Goal: Task Accomplishment & Management: Manage account settings

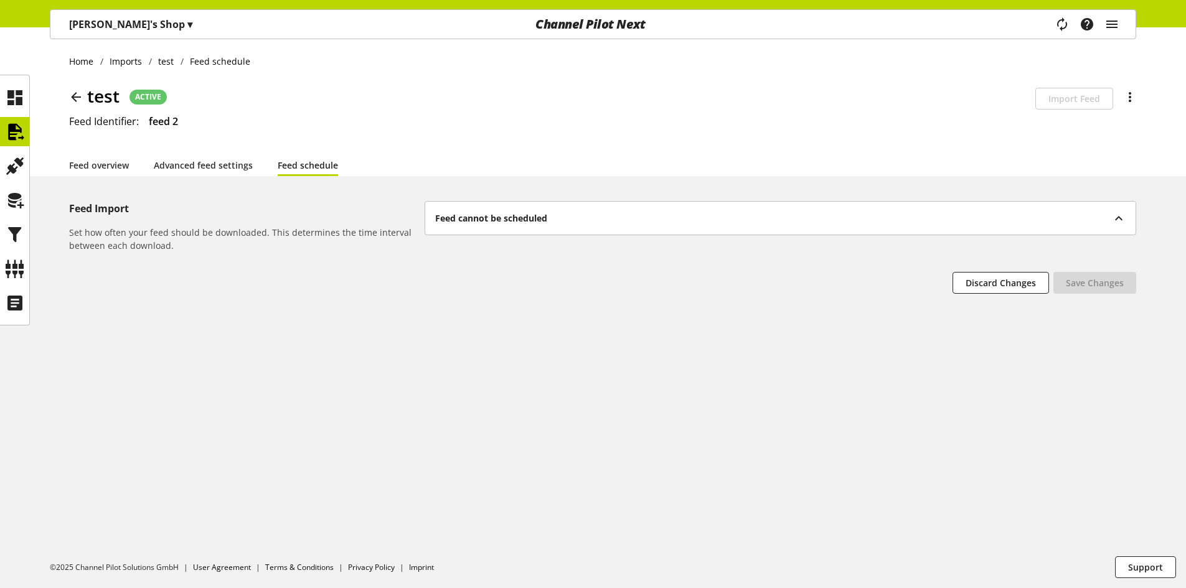
scroll to position [39, 0]
click at [14, 240] on icon at bounding box center [15, 234] width 20 height 25
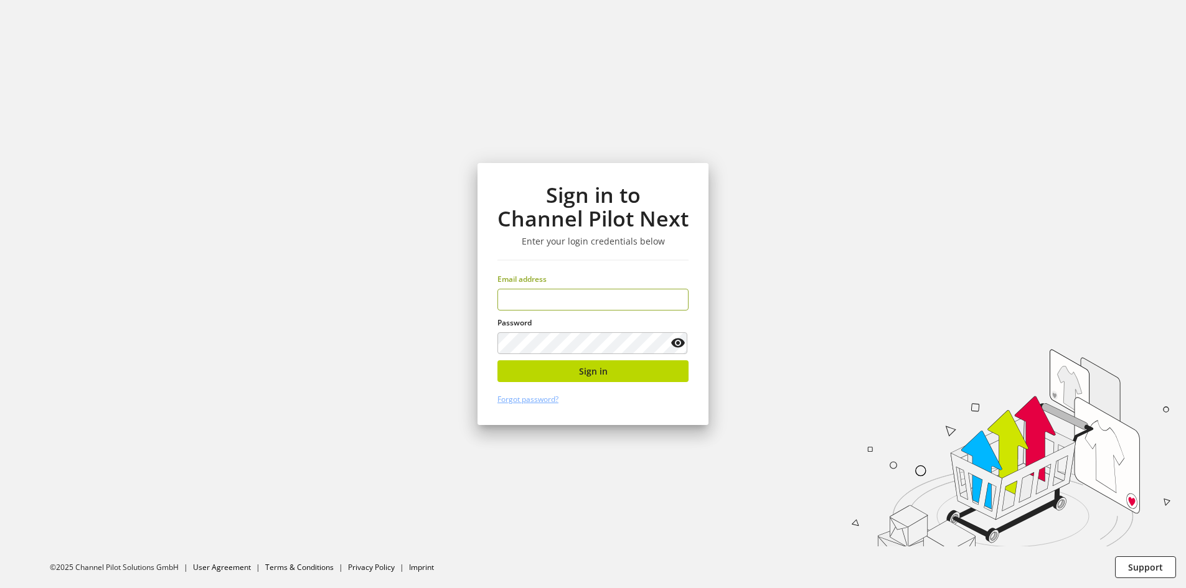
type input "**********"
click at [485, 364] on div "**********" at bounding box center [593, 294] width 231 height 262
click at [515, 374] on button "Sign in" at bounding box center [592, 371] width 191 height 22
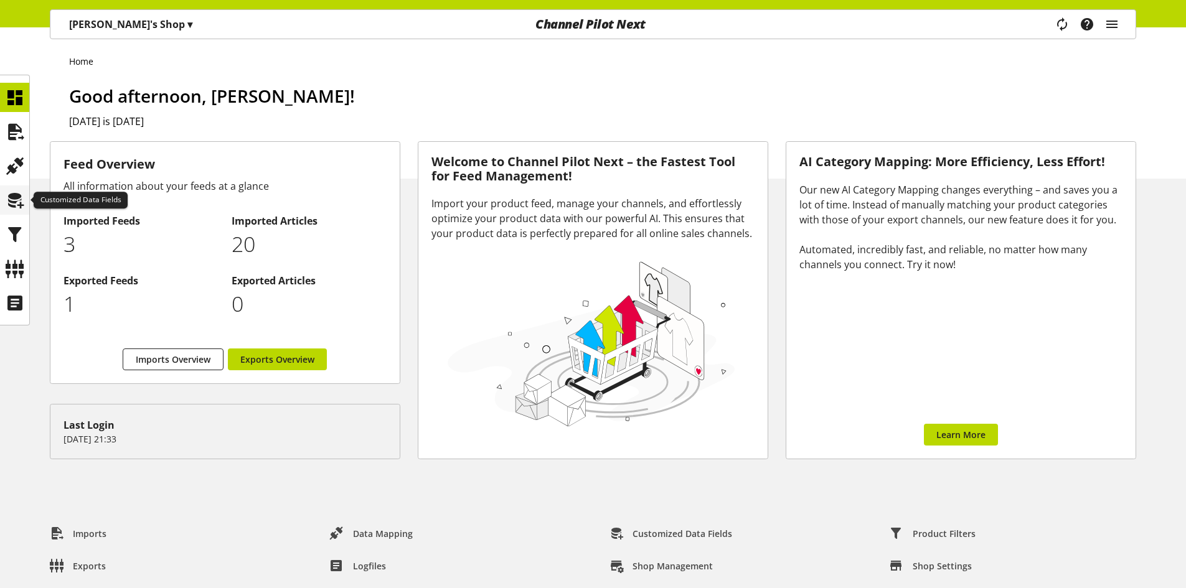
click at [14, 201] on icon at bounding box center [15, 200] width 20 height 25
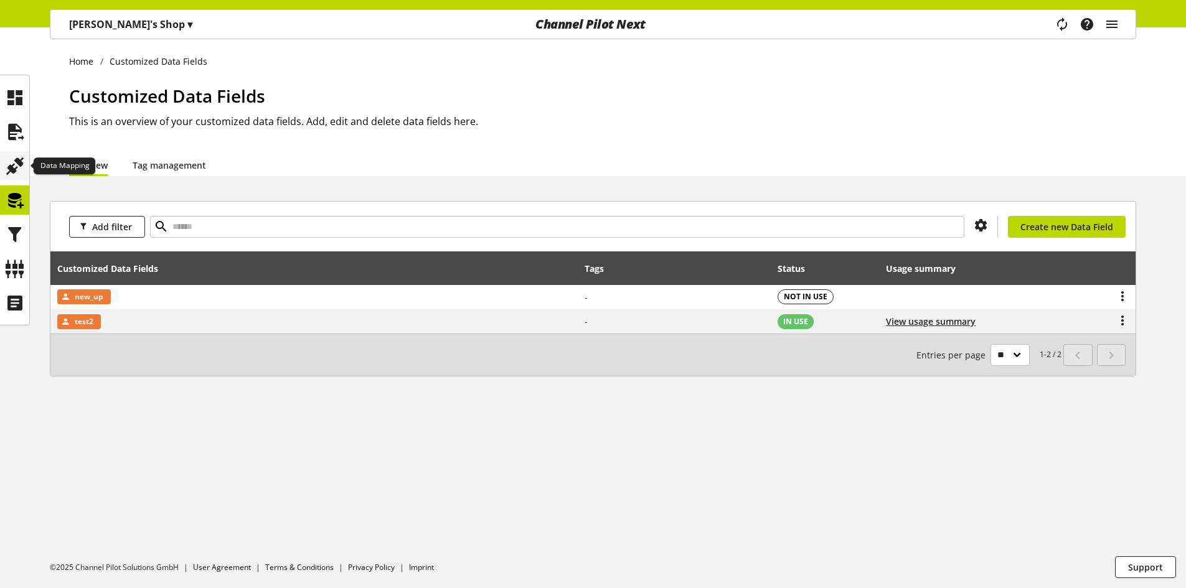
click at [21, 169] on icon at bounding box center [15, 166] width 20 height 25
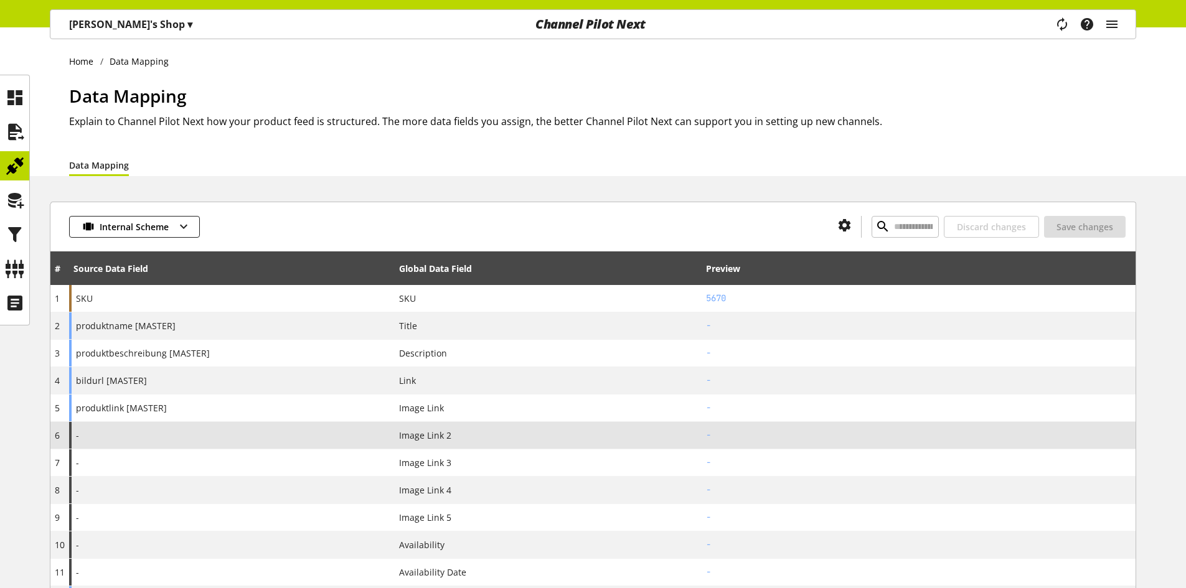
click at [245, 440] on div "-" at bounding box center [232, 435] width 326 height 27
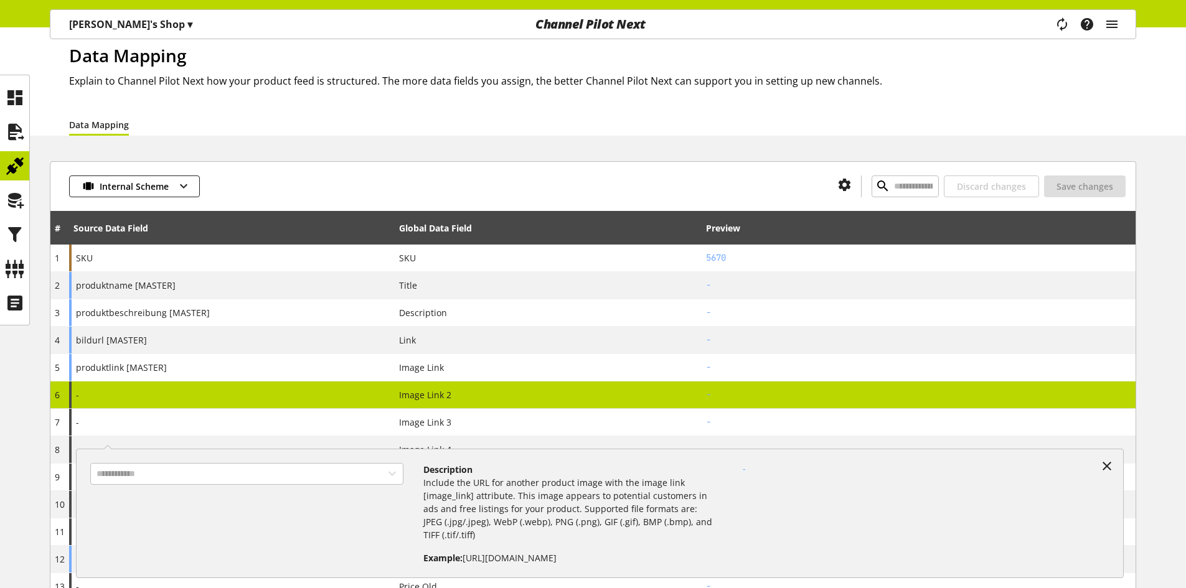
scroll to position [62, 0]
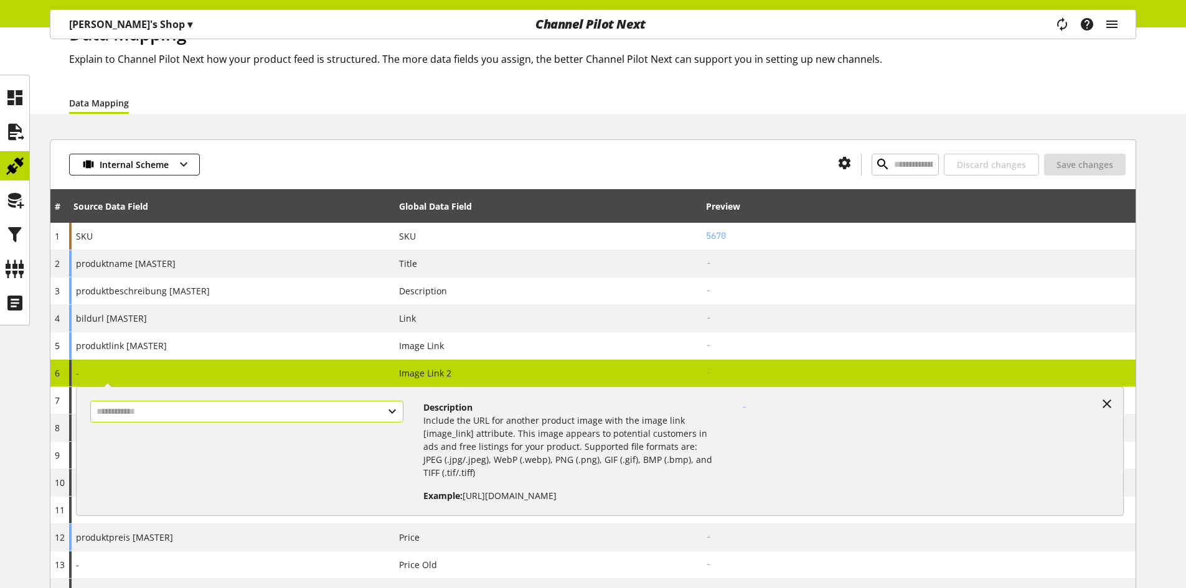
click at [306, 415] on input "text" at bounding box center [246, 412] width 313 height 22
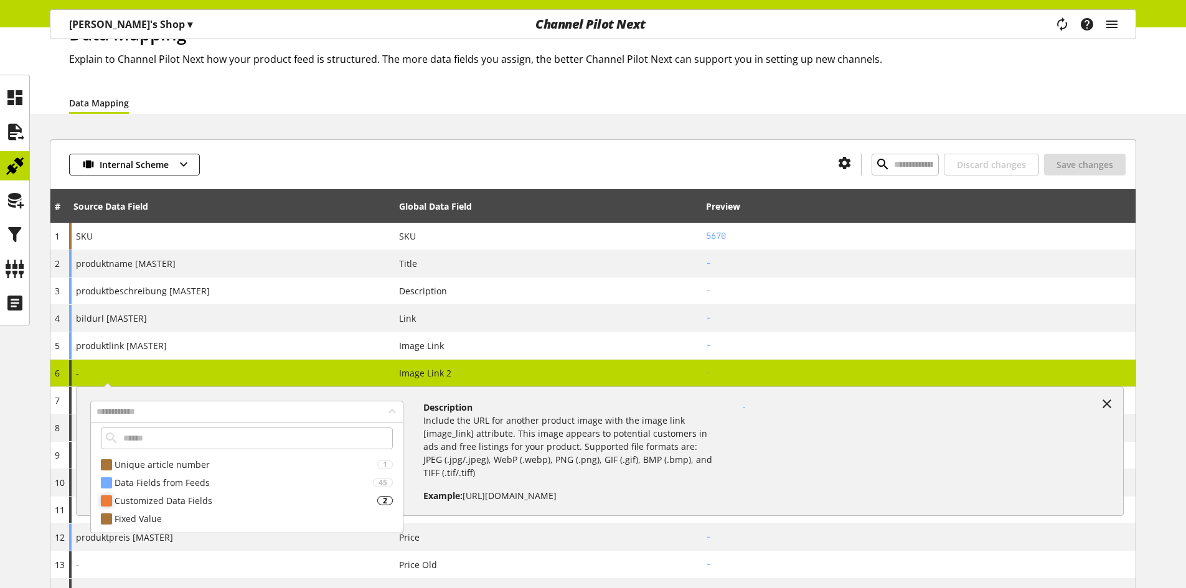
click at [189, 495] on div "Customized Data Fields" at bounding box center [246, 500] width 263 height 13
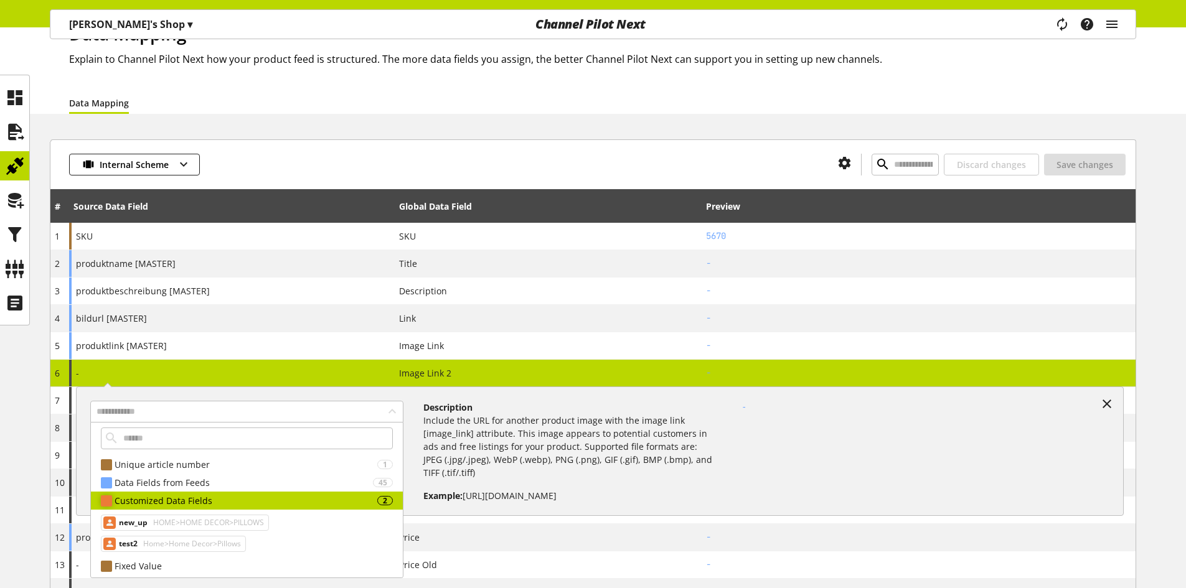
scroll to position [2, 0]
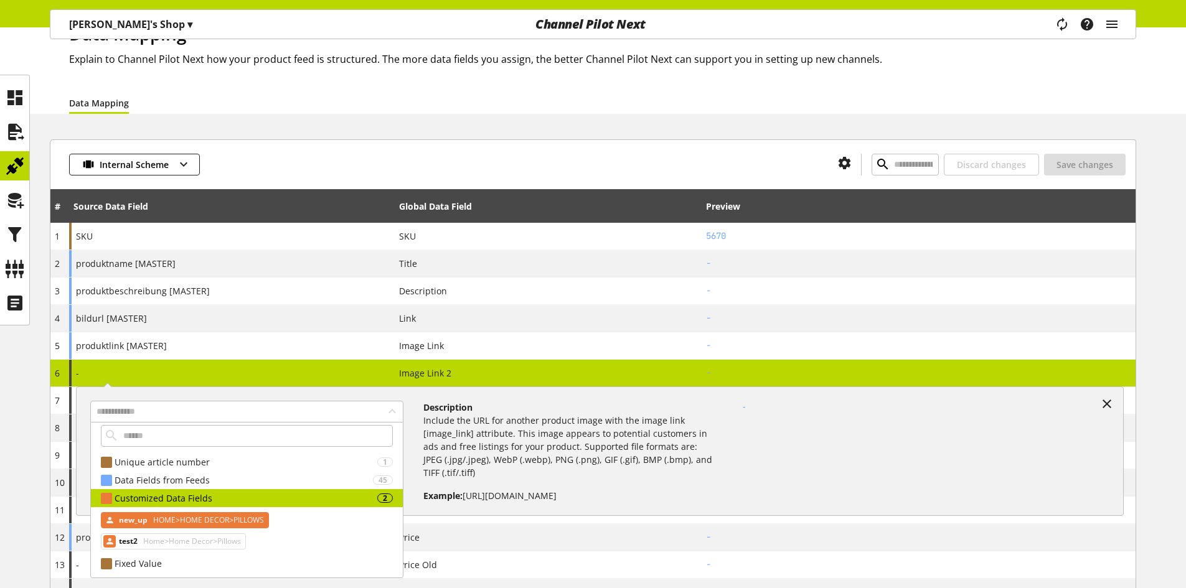
click at [184, 520] on span "HOME>HOME DECOR>PILLOWS" at bounding box center [207, 520] width 113 height 15
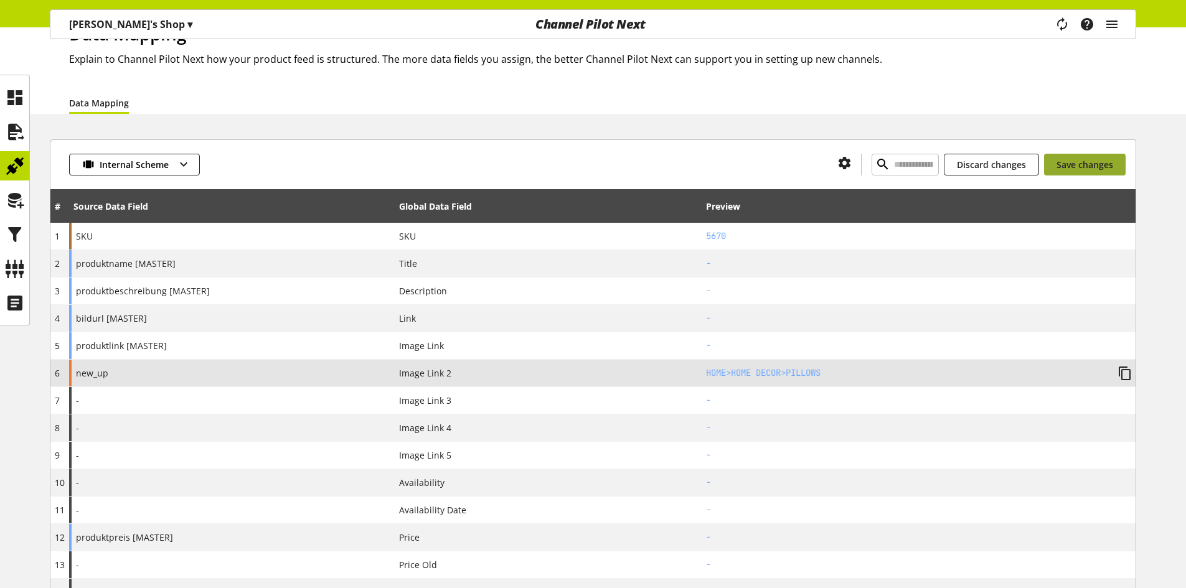
click at [1085, 166] on span "Save changes" at bounding box center [1084, 164] width 57 height 13
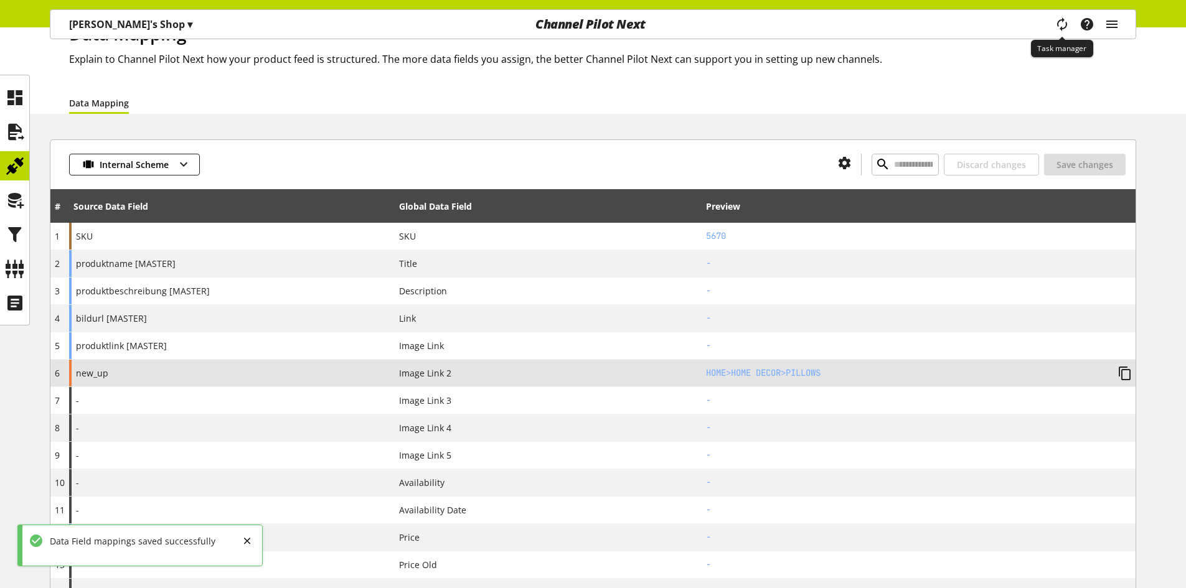
click at [1064, 21] on icon "main navigation" at bounding box center [1062, 24] width 16 height 23
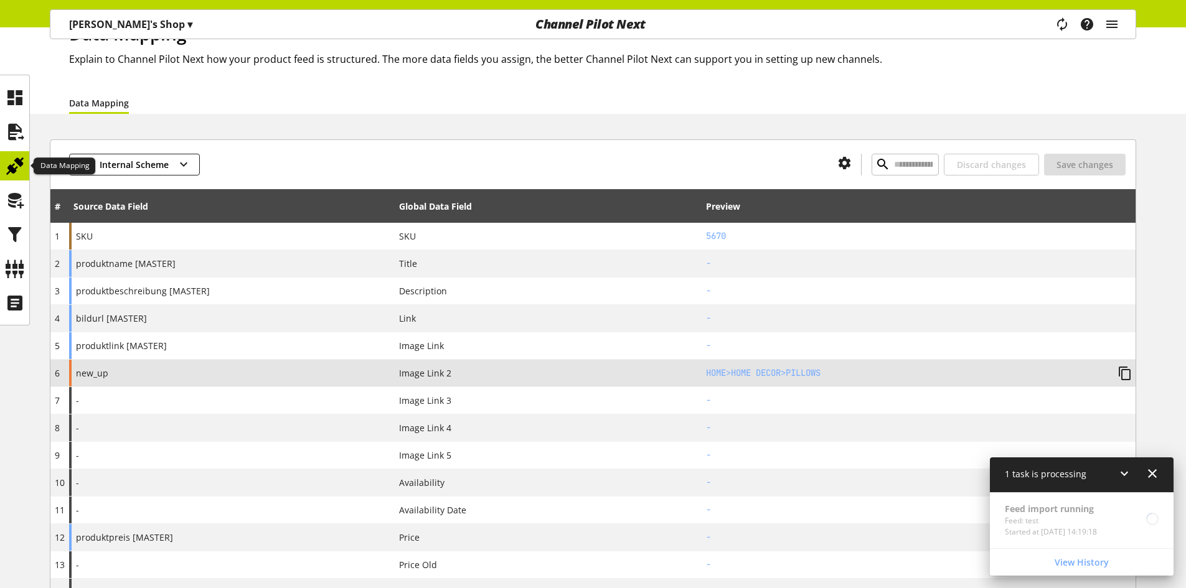
click at [9, 162] on icon at bounding box center [15, 166] width 20 height 25
click at [13, 203] on icon at bounding box center [15, 200] width 20 height 25
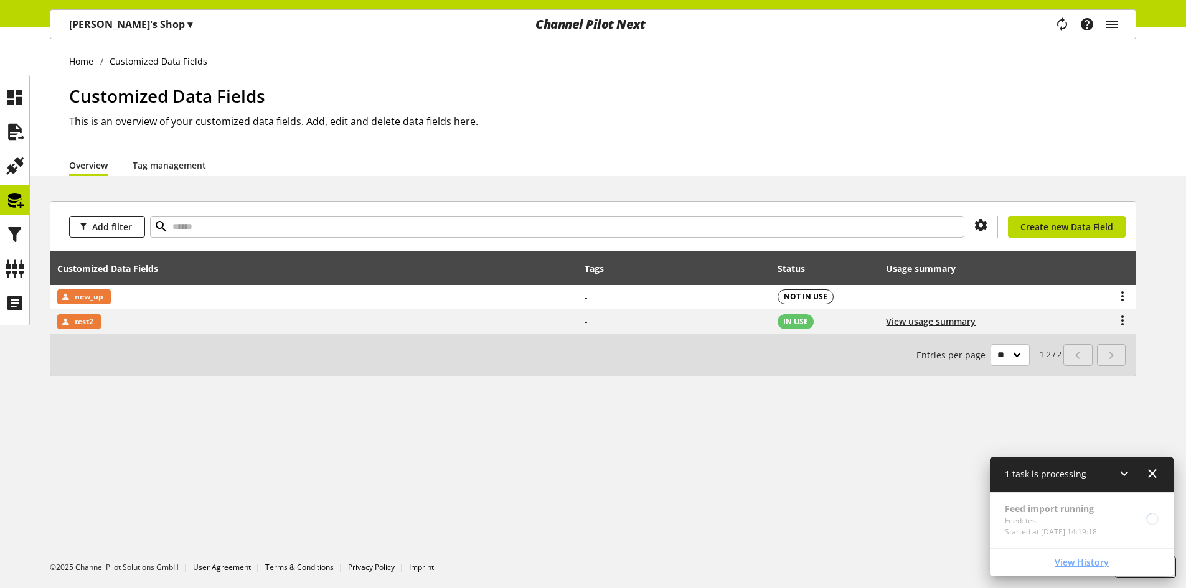
click at [1099, 569] on link "View History" at bounding box center [1081, 563] width 179 height 22
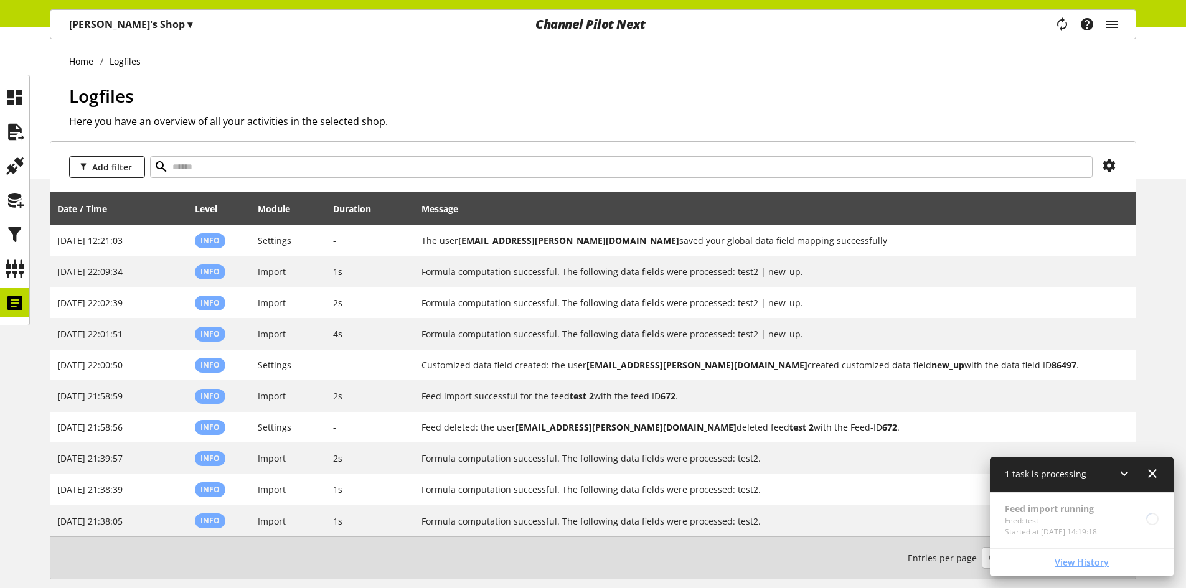
click at [1096, 567] on span "View History" at bounding box center [1082, 562] width 54 height 13
click at [1090, 538] on div "Feed import running Feed: test Started at [DATE] 14:19:18" at bounding box center [1082, 520] width 184 height 56
click at [20, 202] on icon at bounding box center [15, 200] width 20 height 25
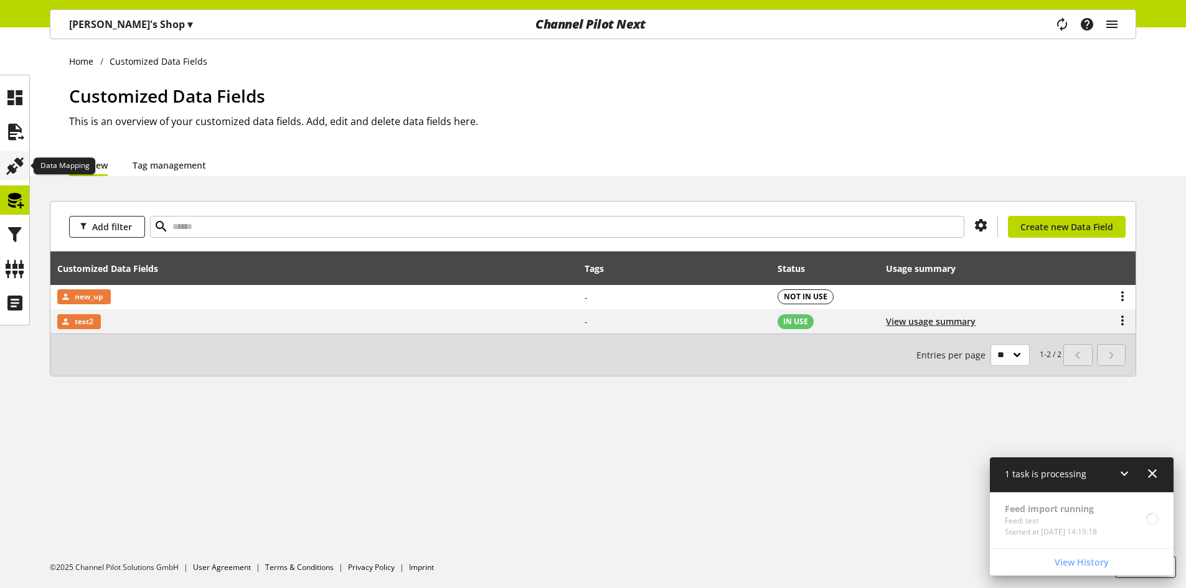
click at [17, 166] on icon at bounding box center [15, 166] width 20 height 25
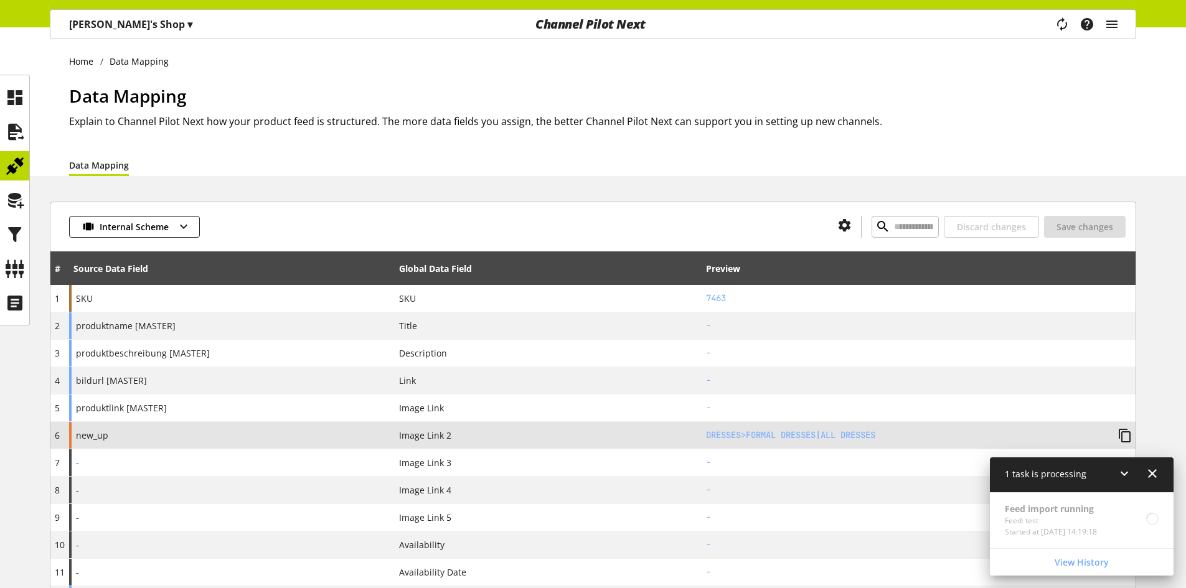
click at [233, 443] on div "new_up" at bounding box center [232, 435] width 326 height 27
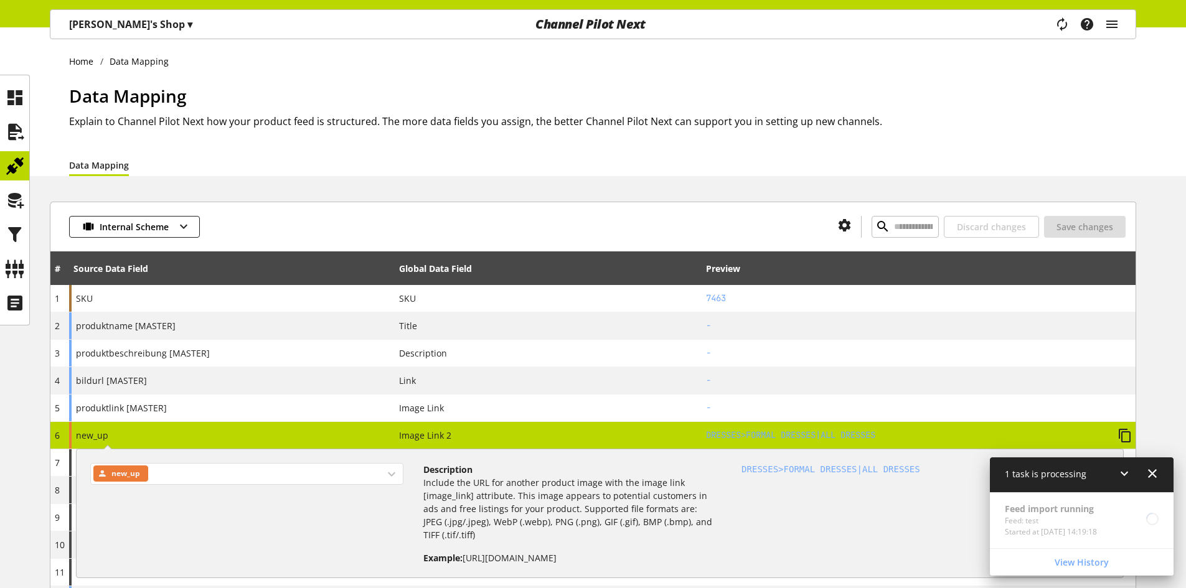
click at [240, 480] on div "new_up" at bounding box center [246, 474] width 313 height 22
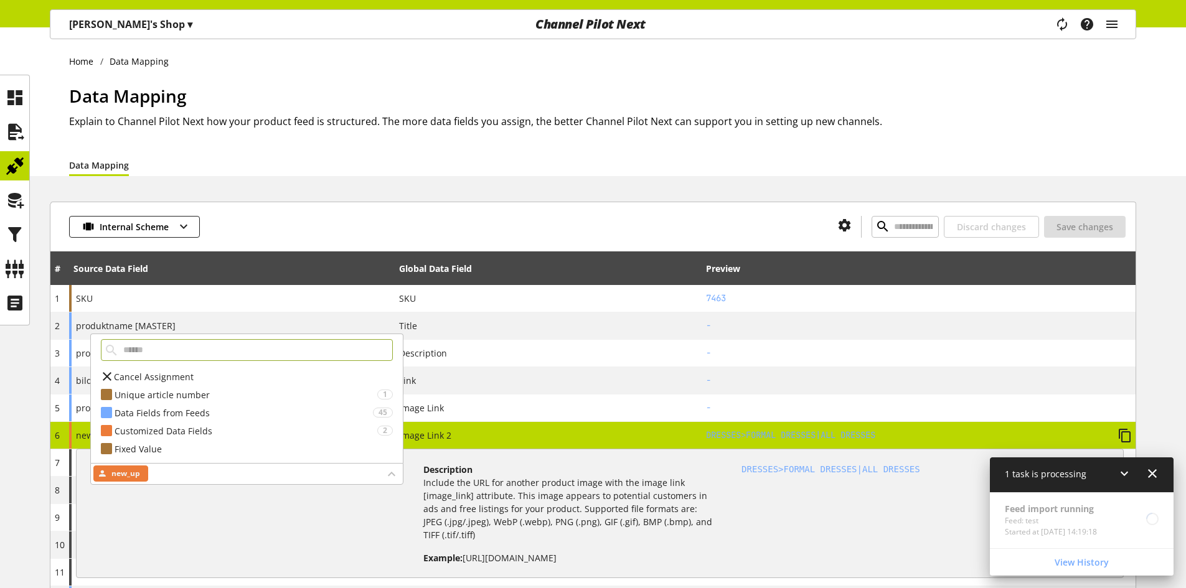
click at [155, 369] on div "Cancel Assignment" at bounding box center [247, 377] width 312 height 18
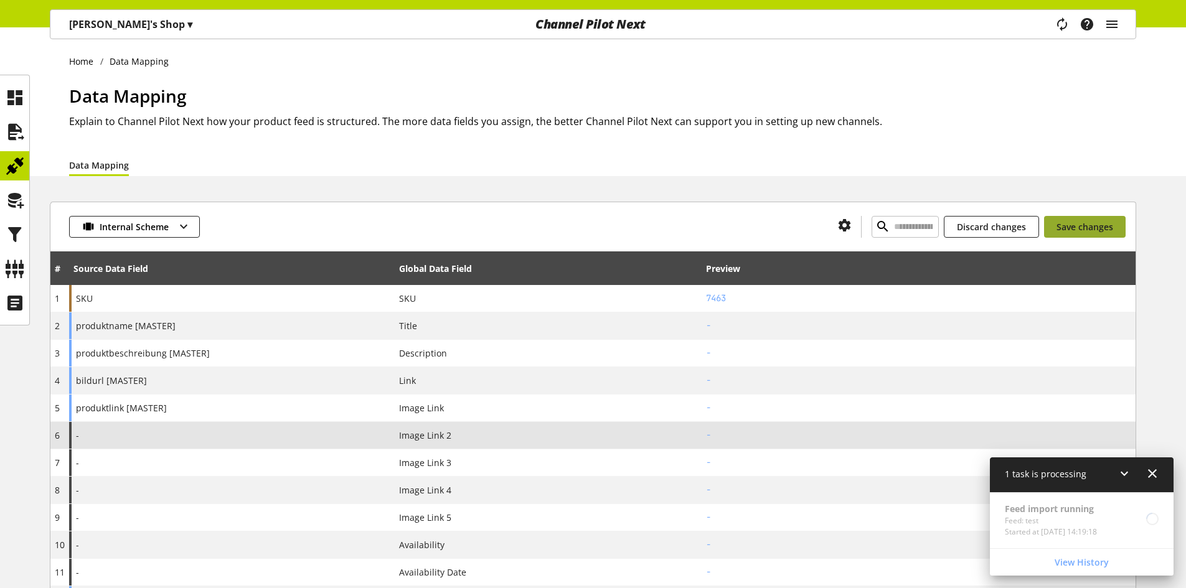
click at [1085, 224] on span "Save changes" at bounding box center [1084, 226] width 57 height 13
click at [11, 161] on icon at bounding box center [15, 166] width 20 height 25
click at [10, 188] on icon at bounding box center [15, 200] width 20 height 25
